Goal: Use online tool/utility: Utilize a website feature to perform a specific function

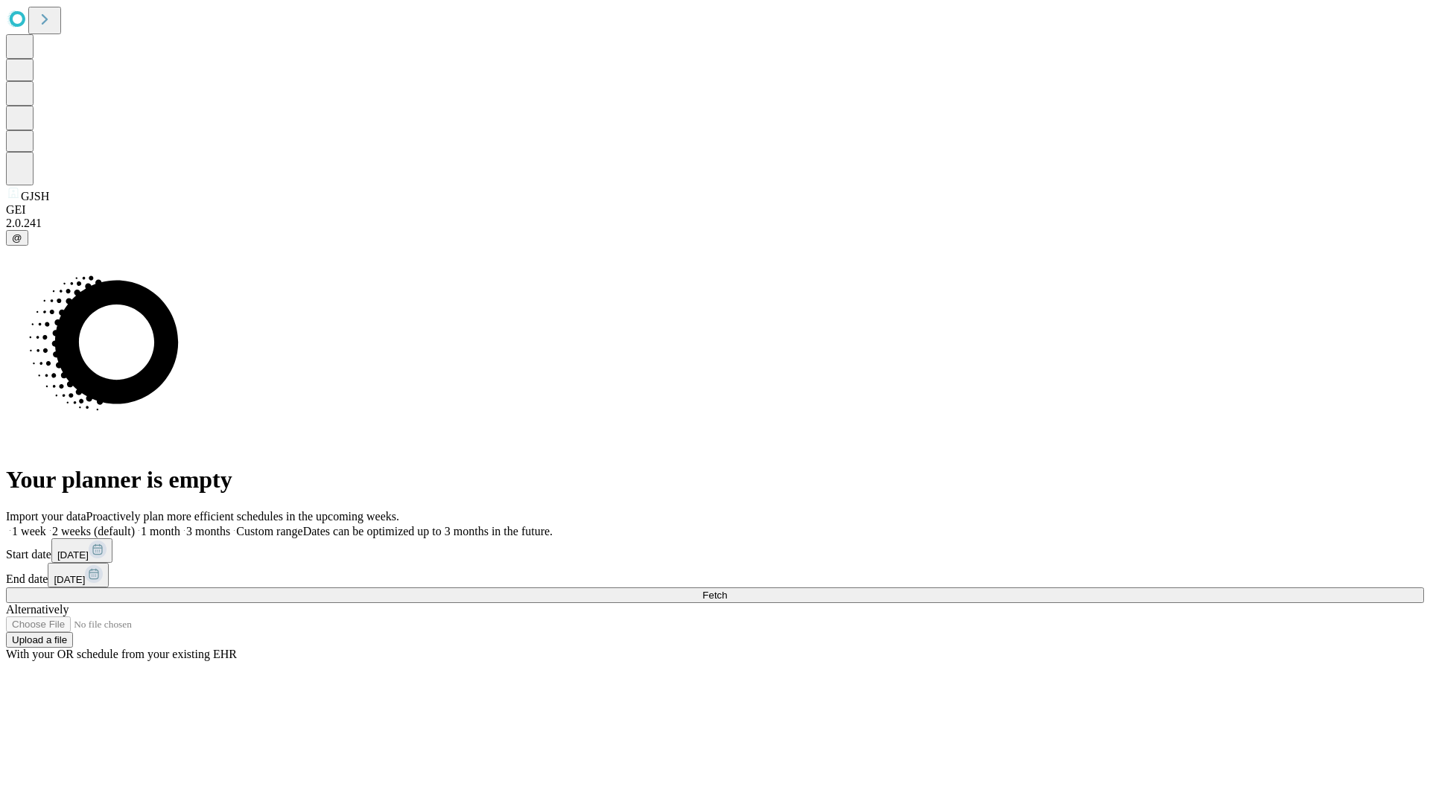
click at [727, 590] on span "Fetch" at bounding box center [714, 595] width 25 height 11
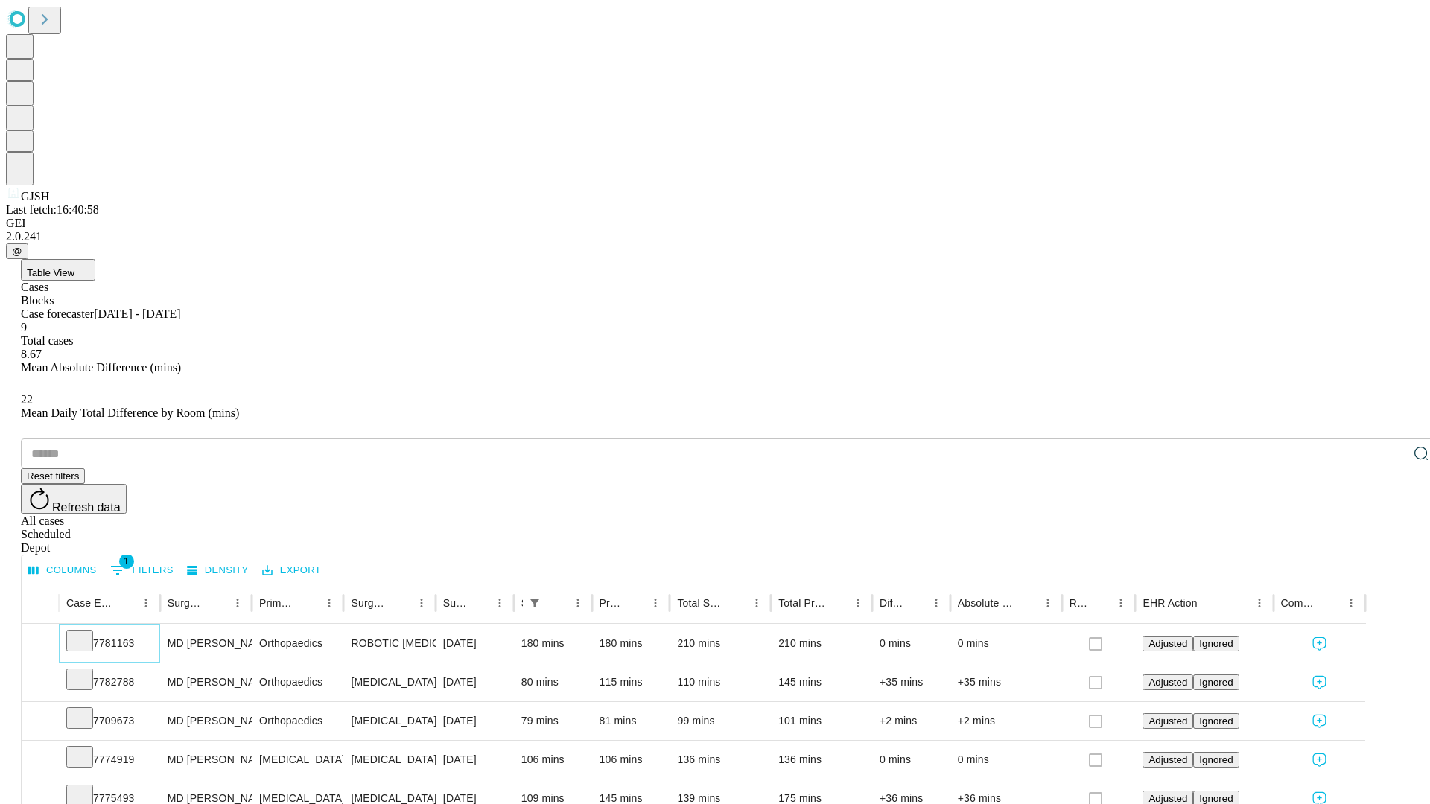
click at [87, 632] on icon at bounding box center [79, 639] width 15 height 15
